Goal: Task Accomplishment & Management: Use online tool/utility

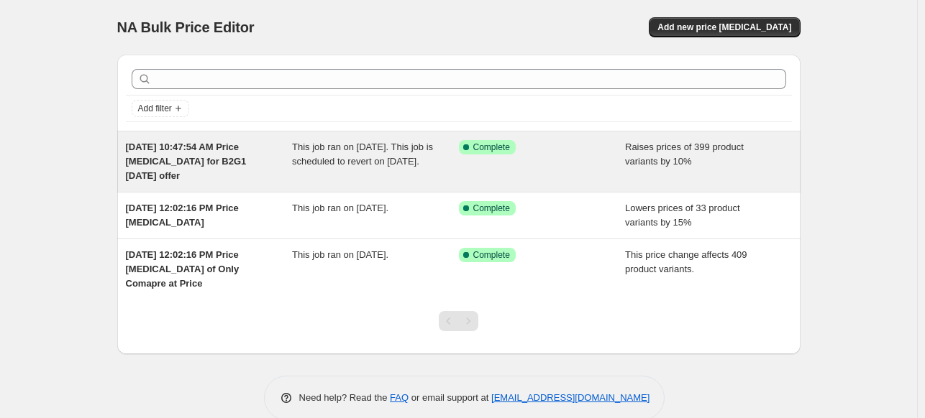
click at [286, 162] on div "[DATE] 10:47:54 AM Price [MEDICAL_DATA] for B2G1 [DATE] offer" at bounding box center [209, 161] width 167 height 43
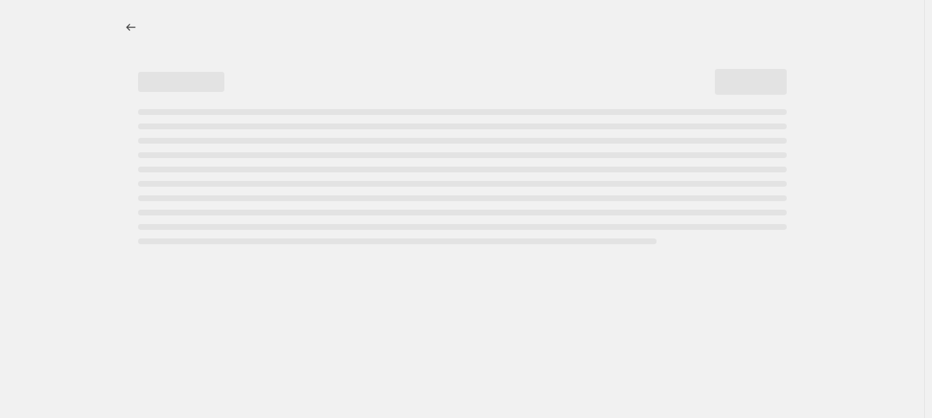
select select "percentage"
select select "no_change"
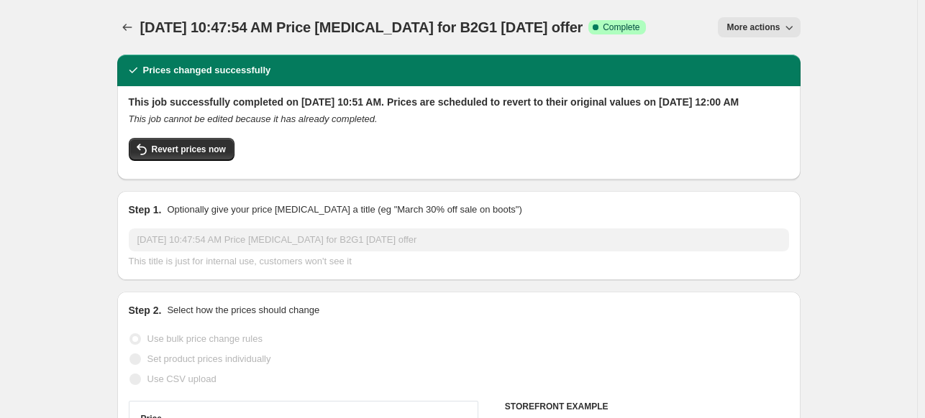
click at [753, 27] on span "More actions" at bounding box center [752, 28] width 53 height 12
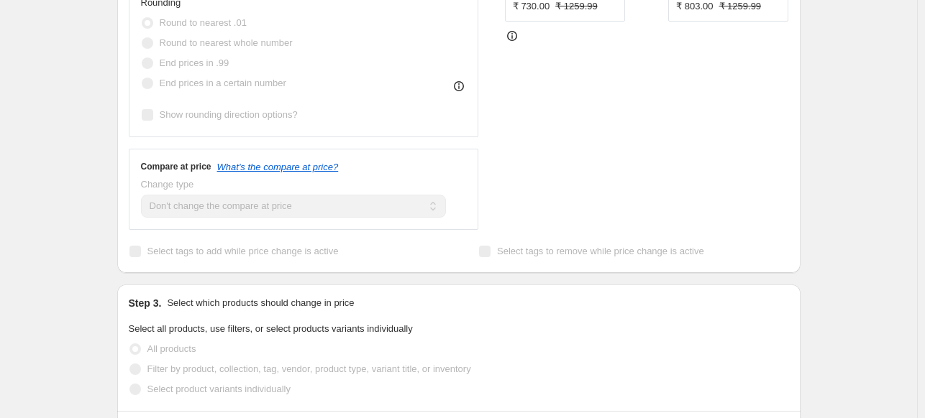
scroll to position [526, 0]
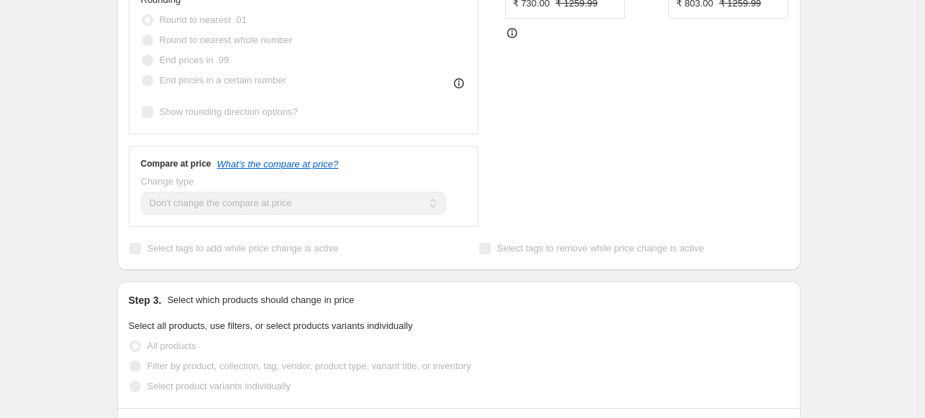
click at [461, 91] on icon at bounding box center [458, 83] width 14 height 14
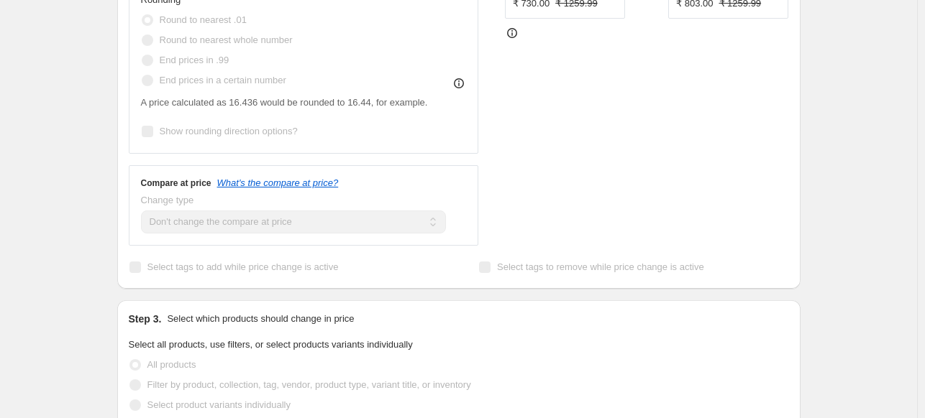
click at [249, 86] on span "End prices in a certain number" at bounding box center [223, 80] width 127 height 11
click at [214, 50] on label "Round to nearest whole number" at bounding box center [217, 40] width 152 height 20
click at [187, 65] on span "End prices in .99" at bounding box center [195, 60] width 70 height 11
click at [293, 45] on span "Round to nearest whole number" at bounding box center [226, 40] width 133 height 11
click at [287, 70] on div "End prices in .99" at bounding box center [217, 60] width 152 height 20
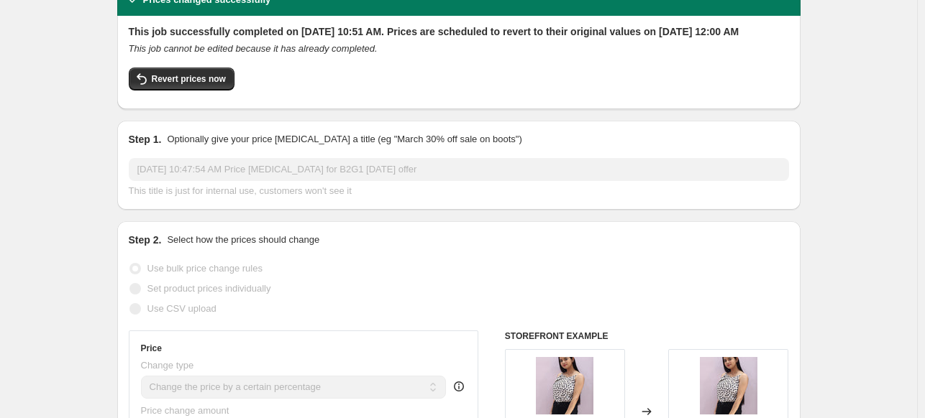
scroll to position [0, 0]
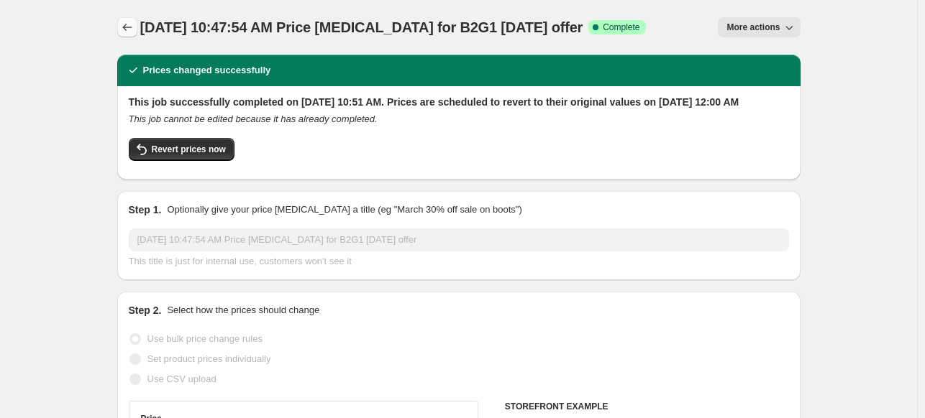
click at [134, 33] on icon "Price change jobs" at bounding box center [127, 27] width 14 height 14
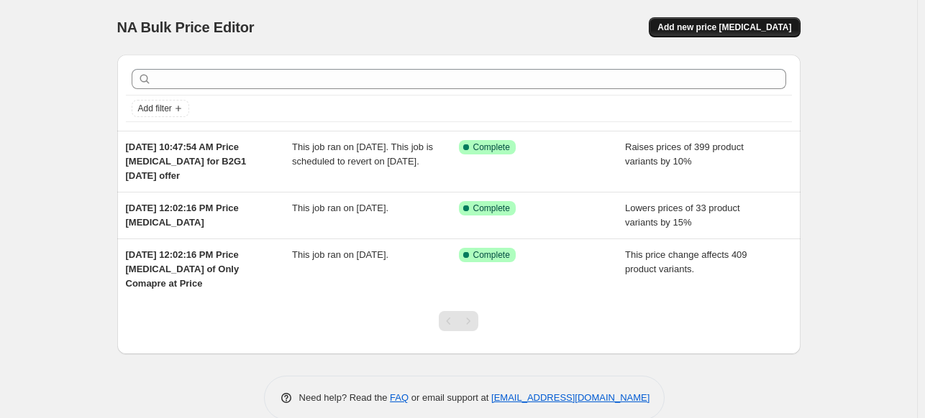
click at [736, 34] on button "Add new price [MEDICAL_DATA]" at bounding box center [723, 27] width 151 height 20
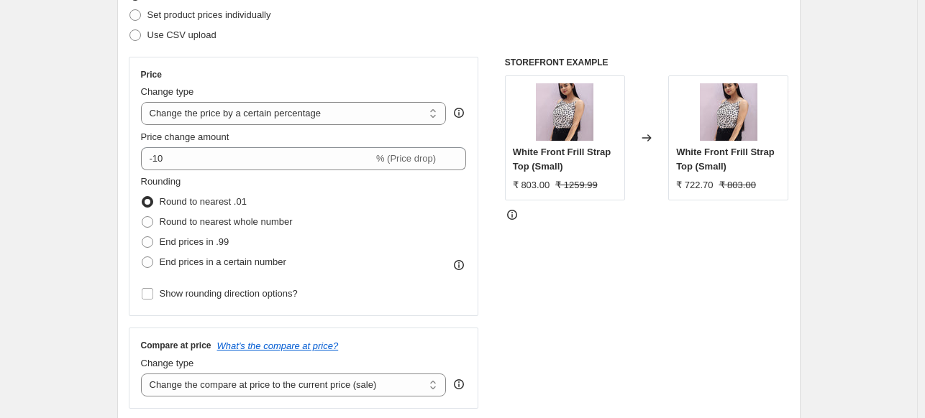
scroll to position [251, 0]
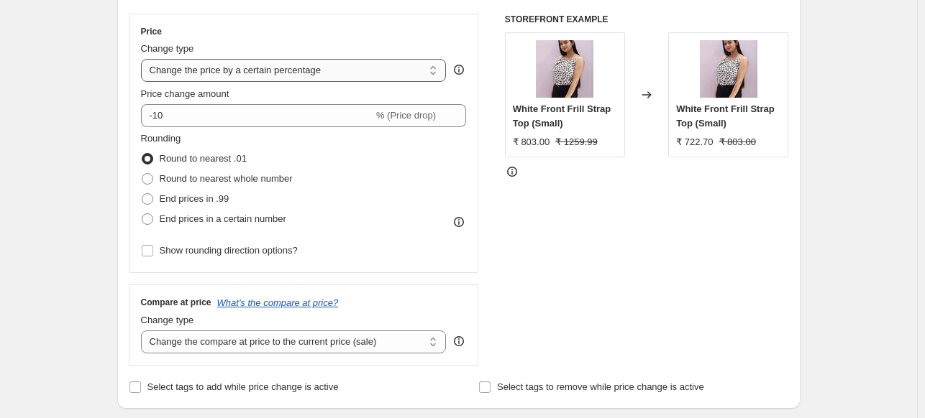
click at [282, 71] on select "Change the price to a certain amount Change the price by a certain amount Chang…" at bounding box center [294, 70] width 306 height 23
click at [144, 59] on select "Change the price to a certain amount Change the price by a certain amount Chang…" at bounding box center [294, 70] width 306 height 23
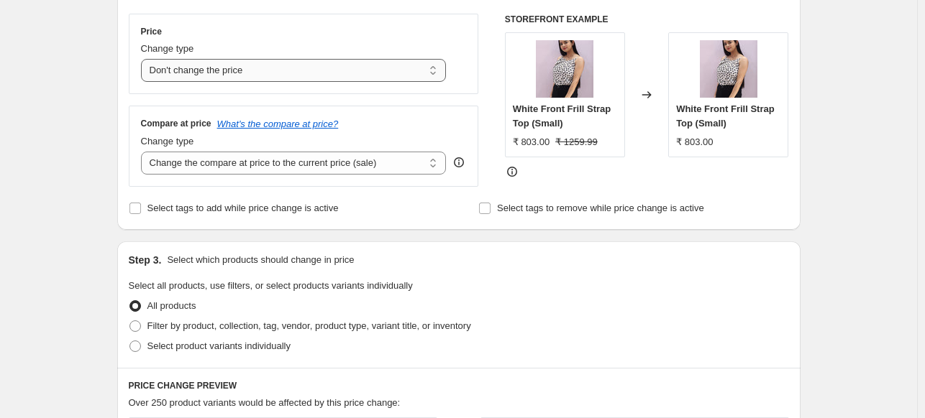
click at [328, 65] on select "Change the price to a certain amount Change the price by a certain amount Chang…" at bounding box center [294, 70] width 306 height 23
select select "by"
click at [144, 59] on select "Change the price to a certain amount Change the price by a certain amount Chang…" at bounding box center [294, 70] width 306 height 23
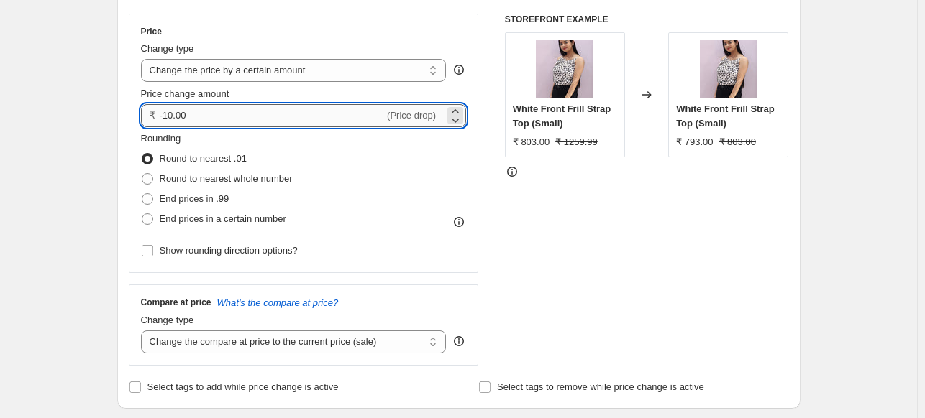
click at [167, 115] on input "-10.00" at bounding box center [272, 115] width 225 height 23
type input "10.00"
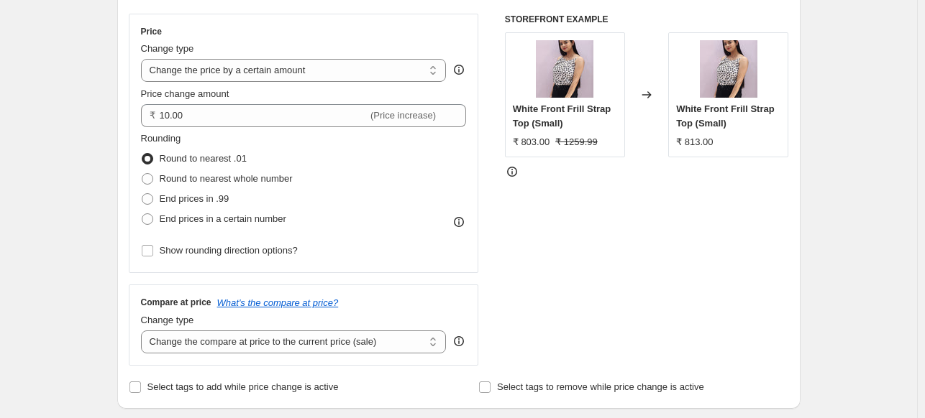
click at [547, 226] on div "STOREFRONT EXAMPLE White Front Frill Strap Top (Small) ₹ 803.00 ₹ 1259.99 Chang…" at bounding box center [647, 190] width 284 height 352
click at [243, 172] on span "Round to nearest whole number" at bounding box center [226, 179] width 133 height 14
click at [142, 173] on input "Round to nearest whole number" at bounding box center [142, 173] width 1 height 1
radio input "true"
click at [223, 196] on span "End prices in .99" at bounding box center [195, 198] width 70 height 11
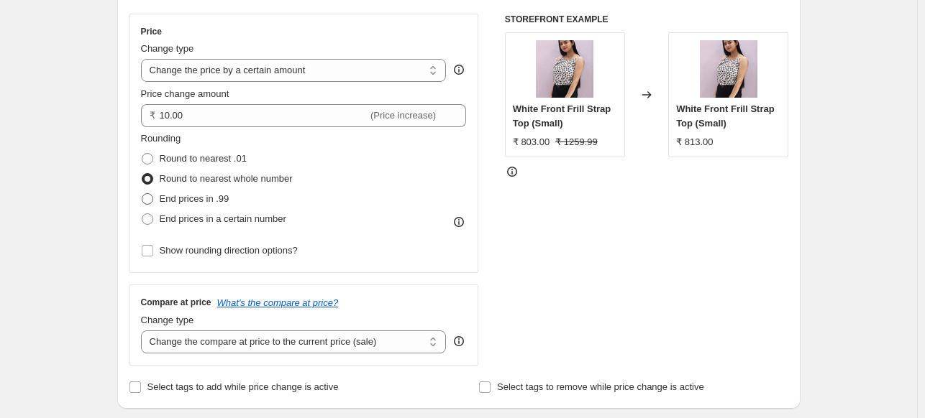
click at [142, 194] on input "End prices in .99" at bounding box center [142, 193] width 1 height 1
radio input "true"
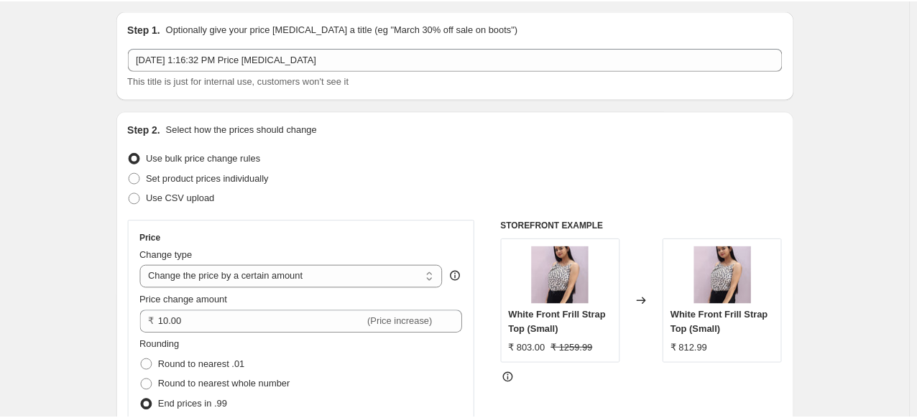
scroll to position [0, 0]
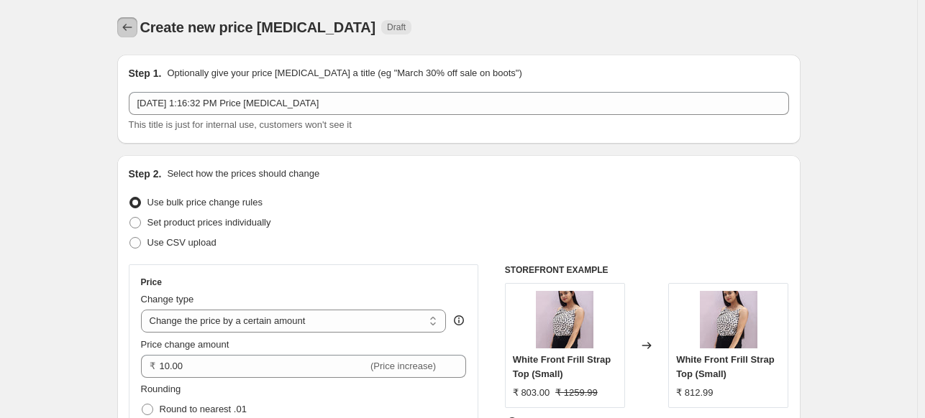
click at [127, 27] on icon "Price change jobs" at bounding box center [127, 27] width 14 height 14
